Goal: Transaction & Acquisition: Purchase product/service

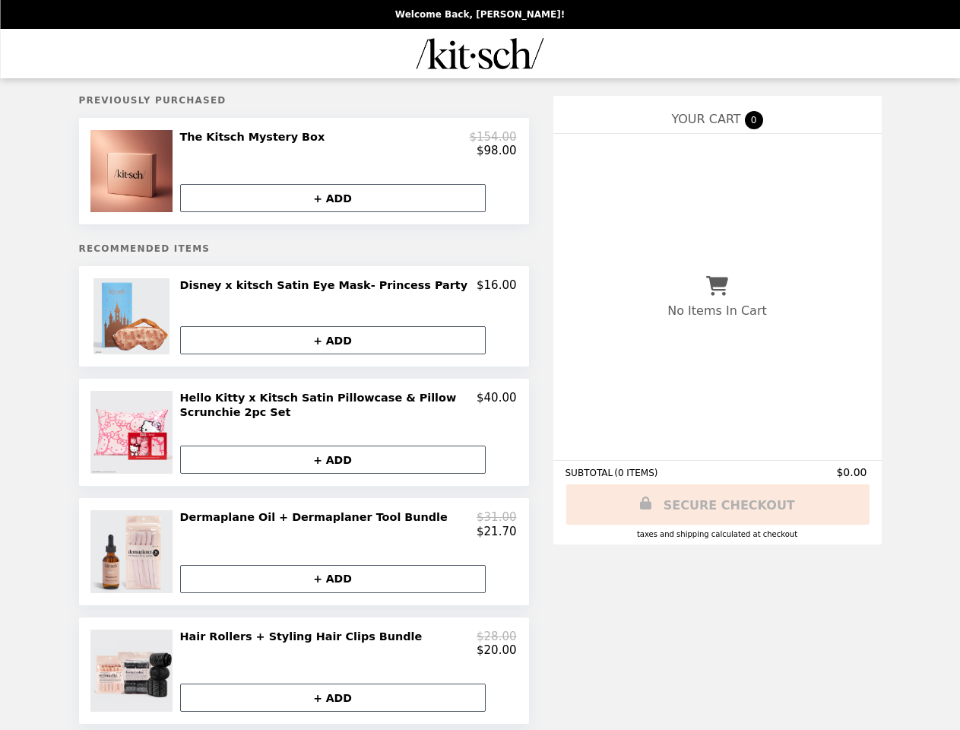
click at [134, 175] on img at bounding box center [133, 171] width 86 height 82
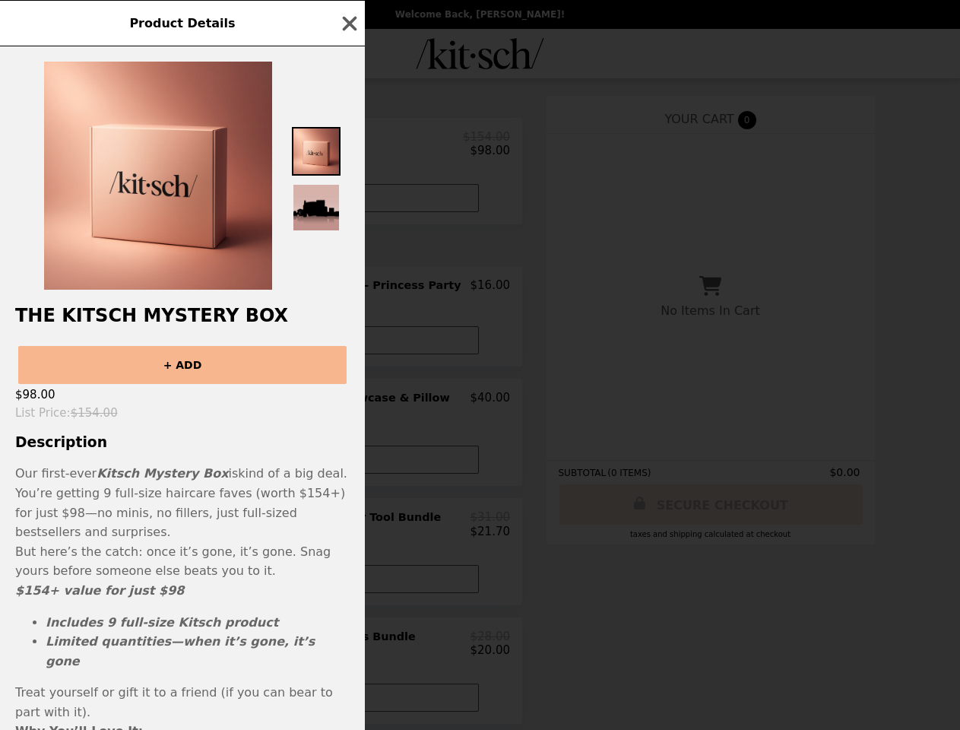
click at [348, 147] on div "Product Details The Kitsch Mystery Box + ADD $98.00 List Price : $154.00 Descri…" at bounding box center [480, 365] width 960 height 730
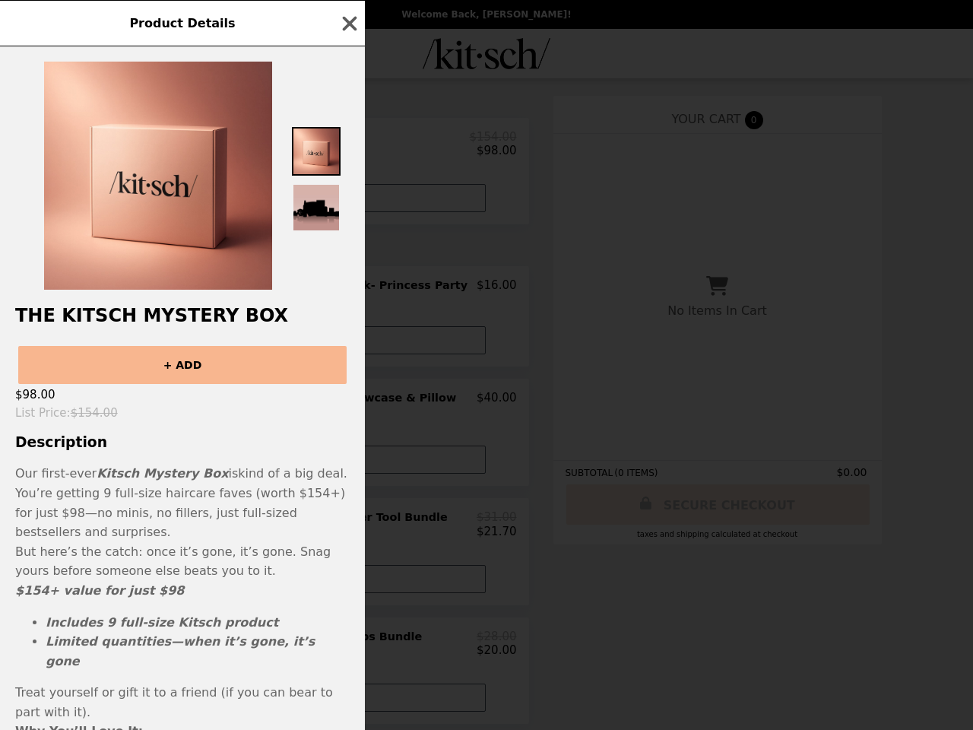
click at [333, 204] on img at bounding box center [316, 207] width 49 height 49
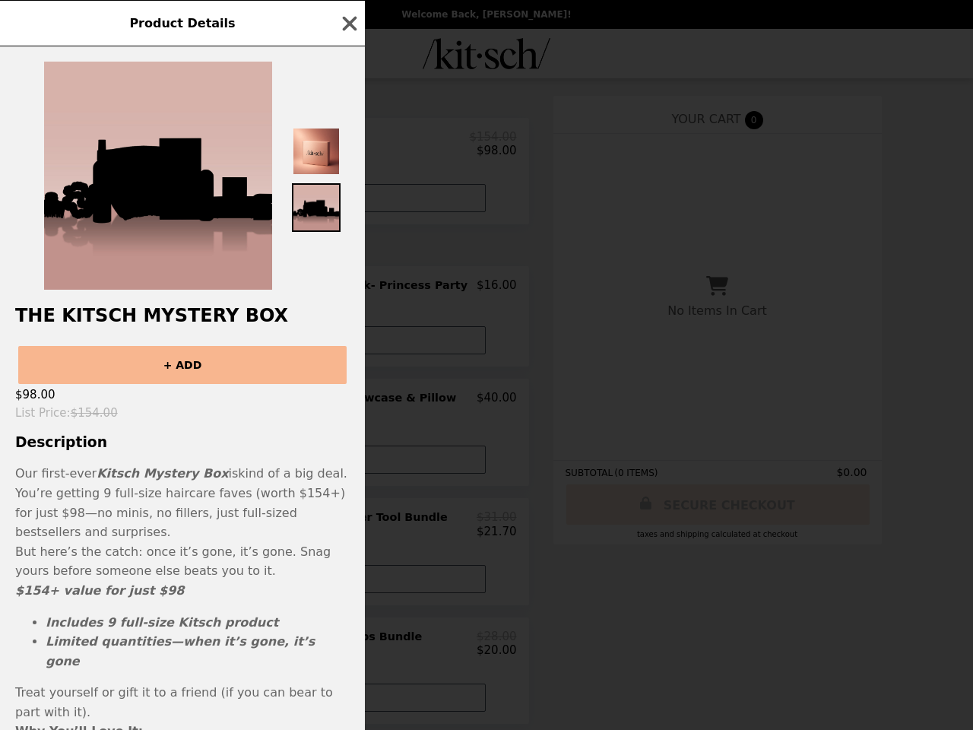
click at [134, 324] on div "The Kitsch Mystery Box + ADD $98.00 List Price : $154.00 Description Our first-…" at bounding box center [182, 387] width 365 height 683
click at [348, 293] on div "Product Details The Kitsch Mystery Box + ADD $98.00 List Price : $154.00 Descri…" at bounding box center [486, 365] width 973 height 730
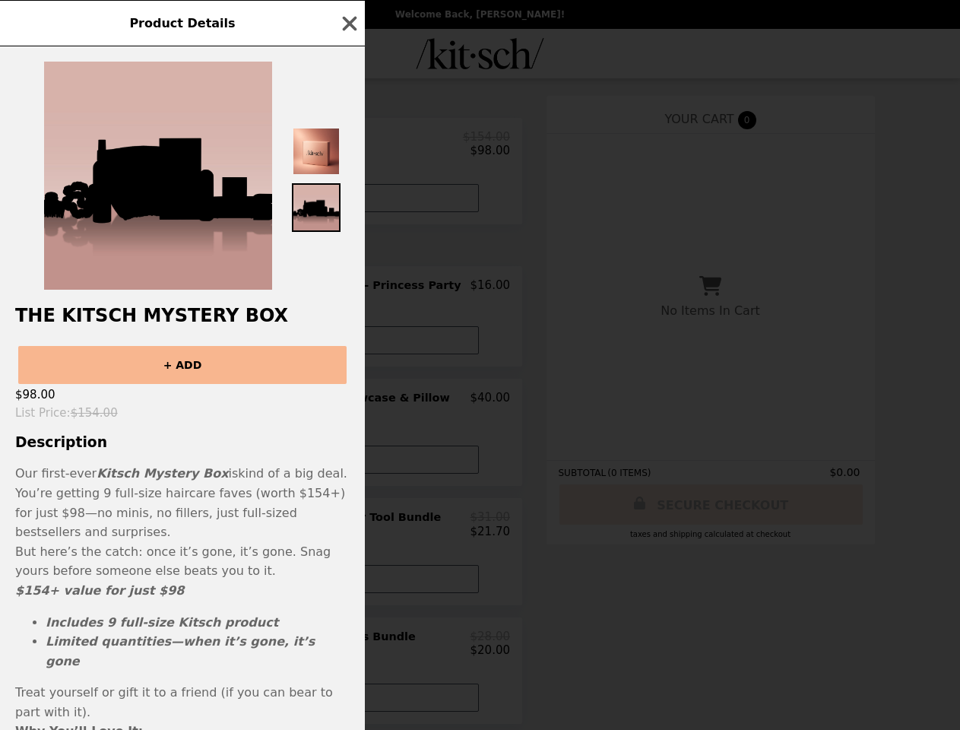
click at [333, 347] on button "+ ADD" at bounding box center [326, 340] width 306 height 28
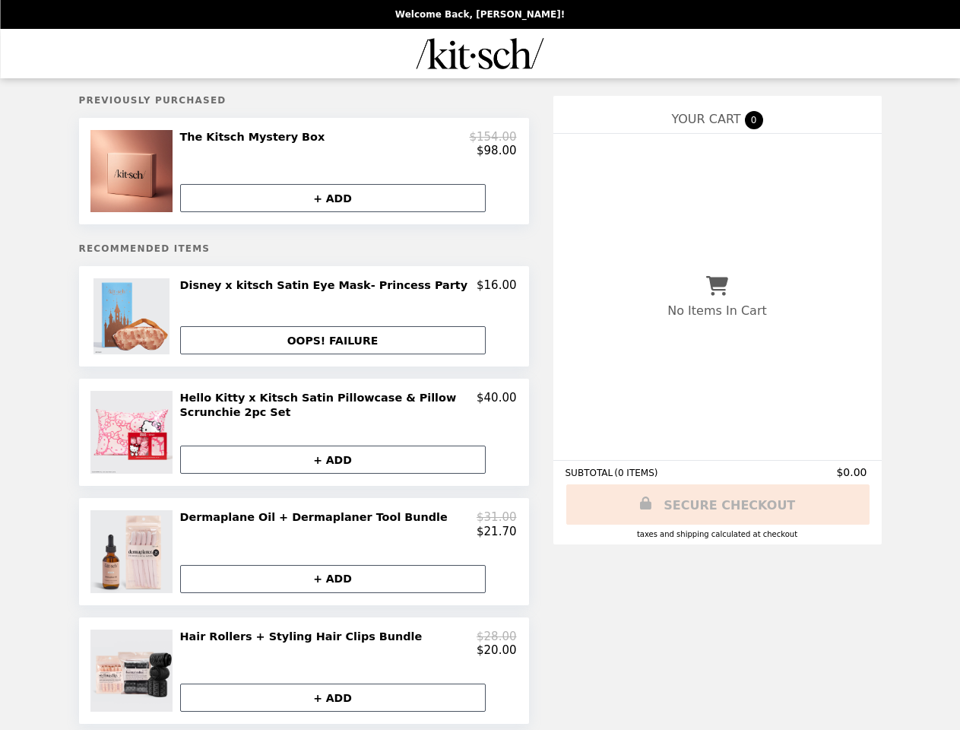
click at [134, 440] on img at bounding box center [133, 432] width 87 height 83
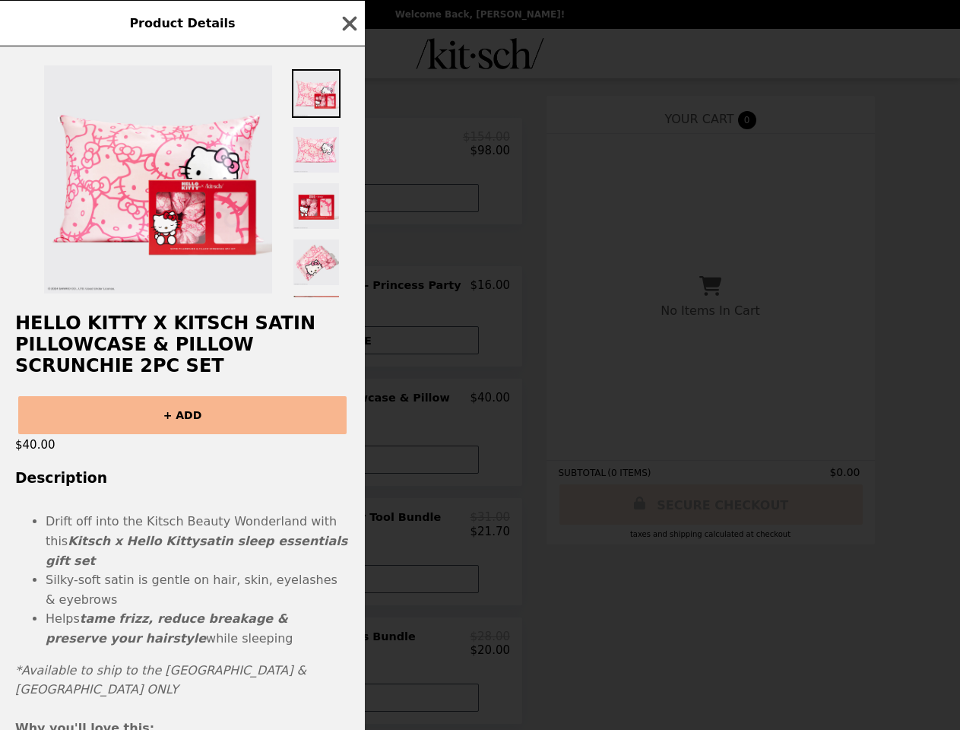
click at [348, 412] on div "Product Details Hello Kitty x Kitsch Satin Pillowcase & Pillow Scrunchie 2pc Se…" at bounding box center [480, 365] width 960 height 730
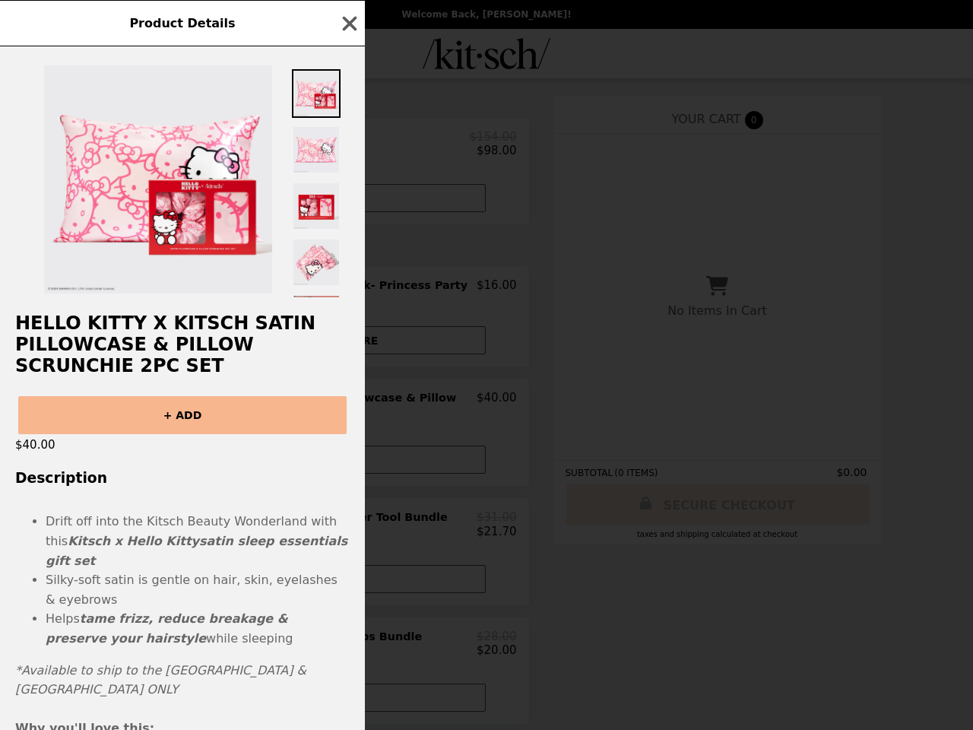
click at [333, 468] on div "Hello Kitty x Kitsch Satin Pillowcase & Pillow Scrunchie 2pc Set + ADD $40.00 D…" at bounding box center [182, 387] width 365 height 683
click at [134, 548] on strong "Kitsch x Hello Kitty" at bounding box center [134, 541] width 132 height 14
